Goal: Find specific page/section: Find specific page/section

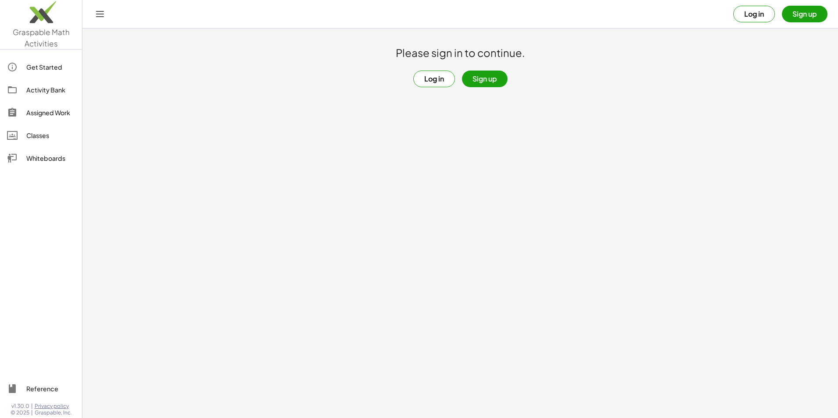
click at [428, 84] on button "Log in" at bounding box center [434, 79] width 42 height 17
click at [42, 89] on div "Activity Bank" at bounding box center [50, 90] width 49 height 11
